Goal: Find specific page/section: Find specific page/section

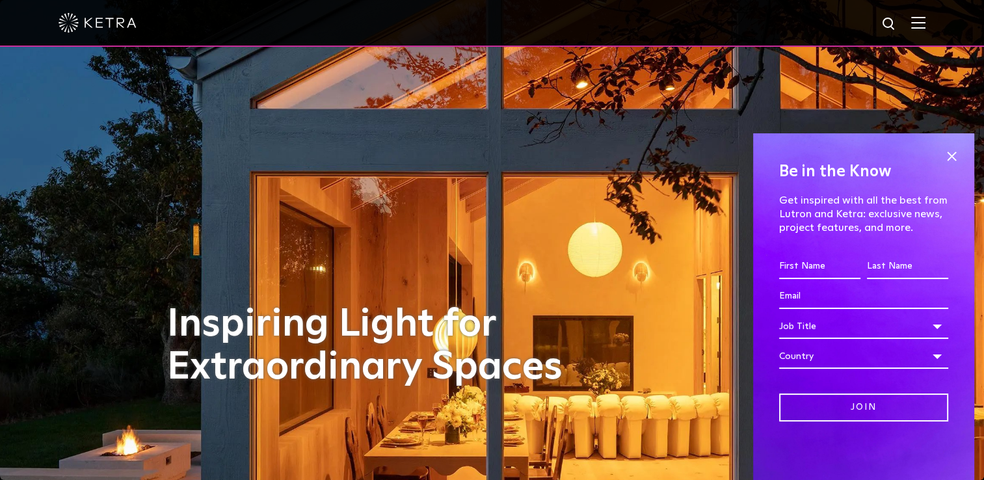
click at [961, 159] on div "Be in the Know Get inspired with all the best from Lutron and [PERSON_NAME]: ex…" at bounding box center [863, 306] width 221 height 347
click at [930, 327] on div "Job Title" at bounding box center [863, 326] width 169 height 25
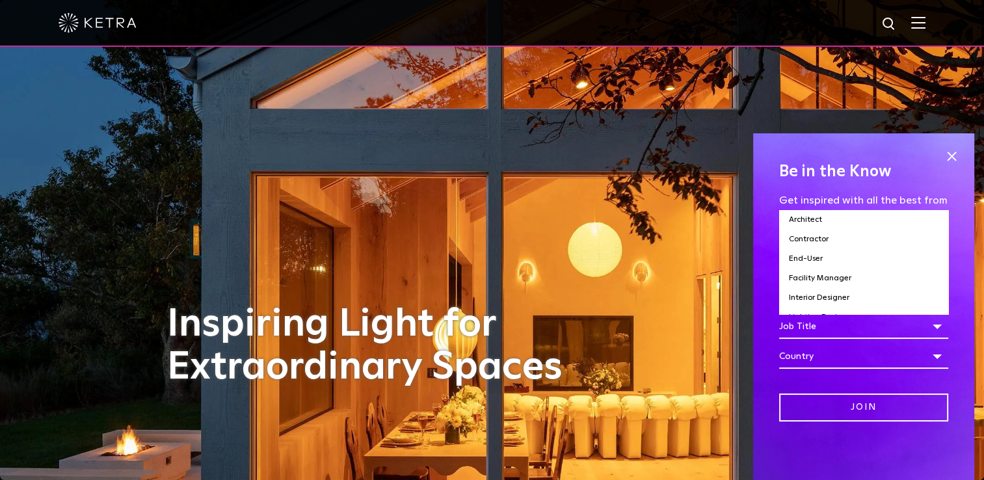
click at [930, 327] on div "Job Title" at bounding box center [863, 326] width 169 height 25
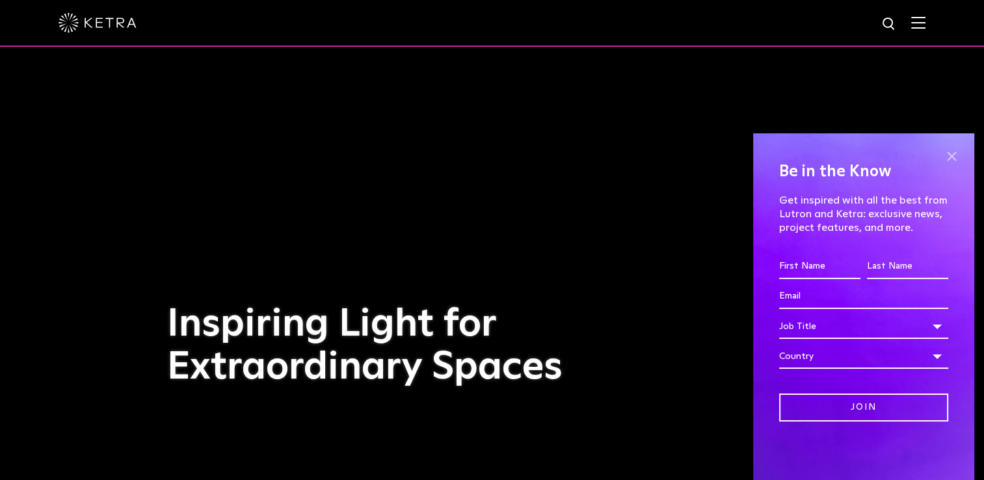
click at [952, 161] on span at bounding box center [952, 156] width 20 height 20
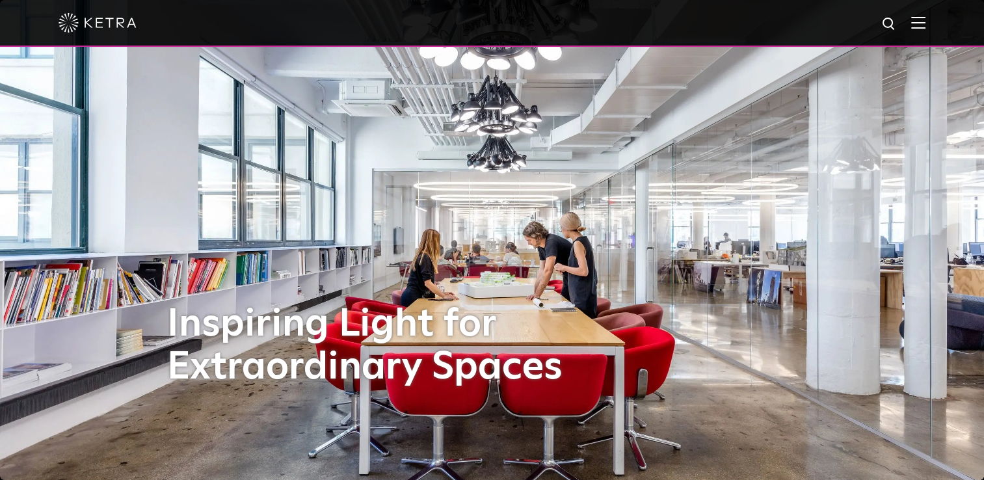
click at [925, 20] on img at bounding box center [918, 22] width 14 height 12
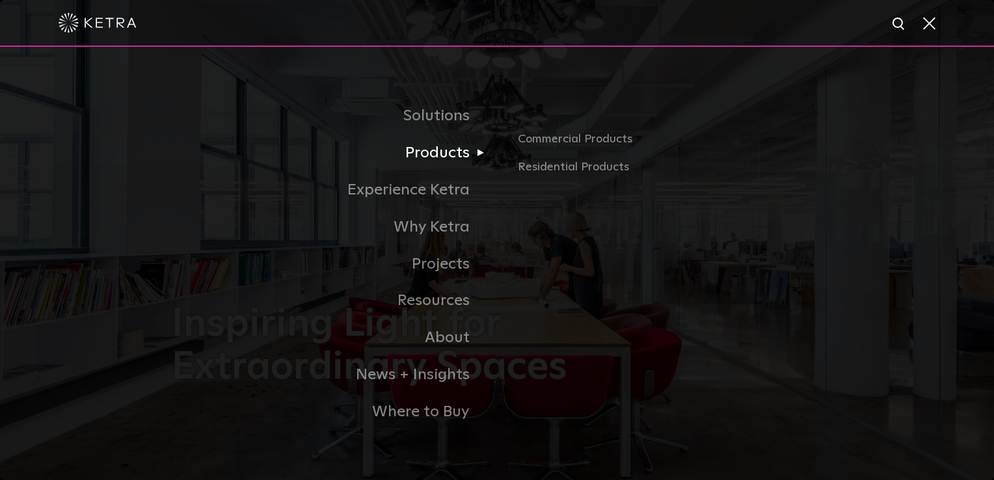
click at [450, 150] on link "Products" at bounding box center [334, 153] width 325 height 37
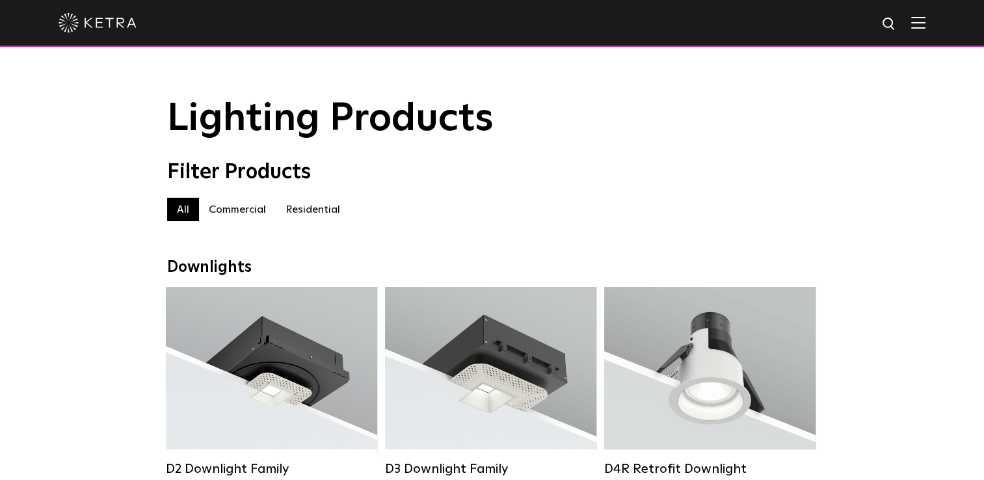
click at [892, 24] on img at bounding box center [889, 24] width 16 height 16
type input "bios"
click at [848, 14] on button "Search" at bounding box center [858, 24] width 20 height 20
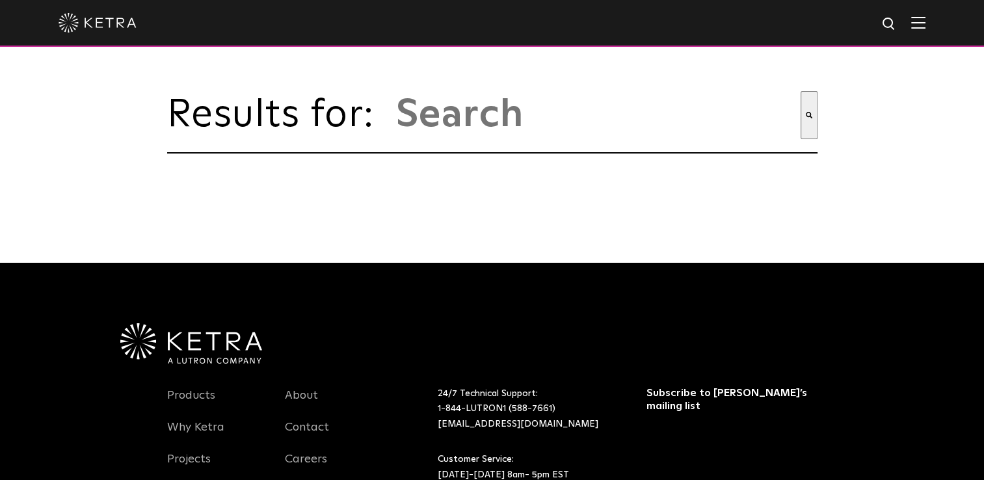
type input "bios"
